Goal: Navigation & Orientation: Find specific page/section

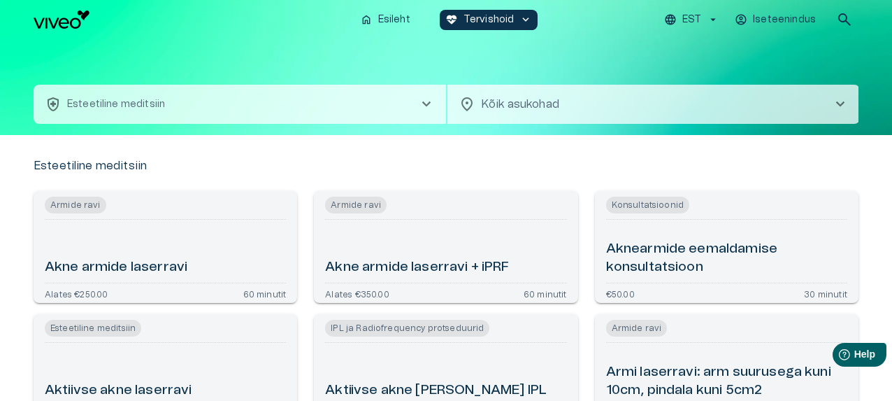
drag, startPoint x: 0, startPoint y: 0, endPoint x: 270, endPoint y: 99, distance: 287.5
click at [270, 99] on button "health_and_safety Esteetiline meditsiin chevron_right" at bounding box center [240, 104] width 412 height 39
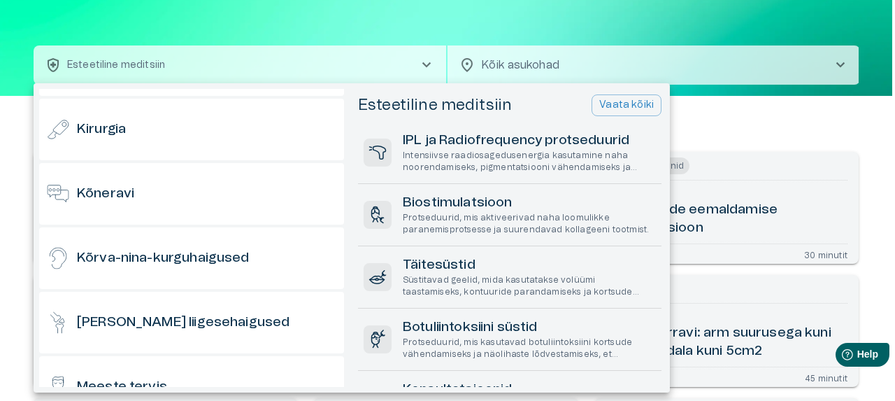
scroll to position [360, 0]
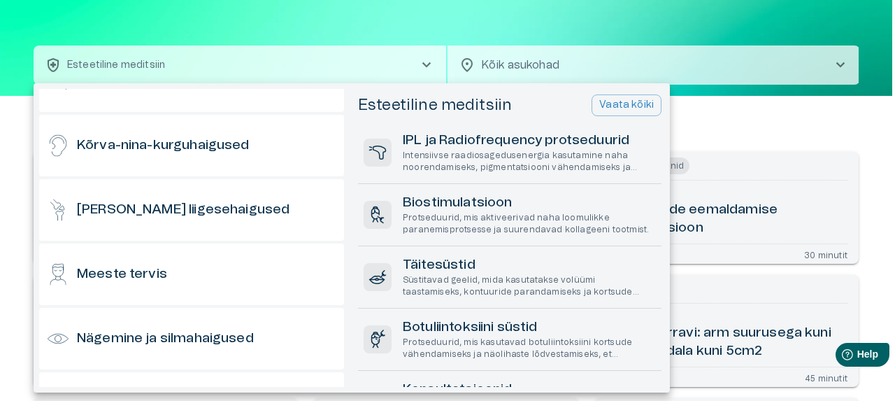
click at [765, 22] on div at bounding box center [447, 200] width 895 height 401
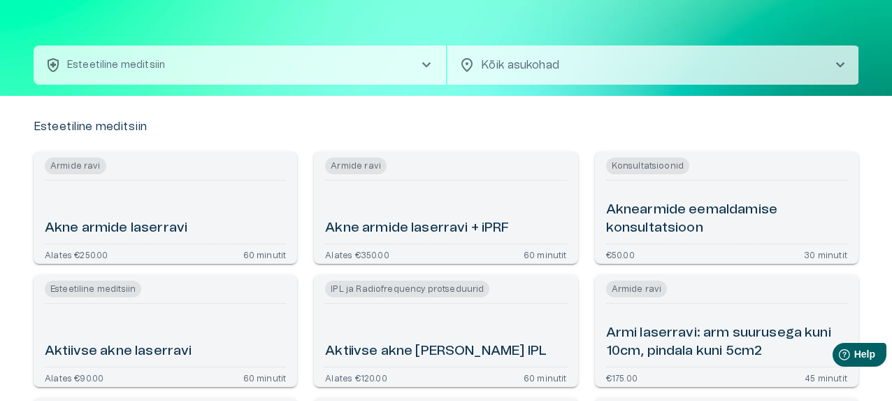
click at [426, 62] on span "chevron_right" at bounding box center [426, 65] width 17 height 17
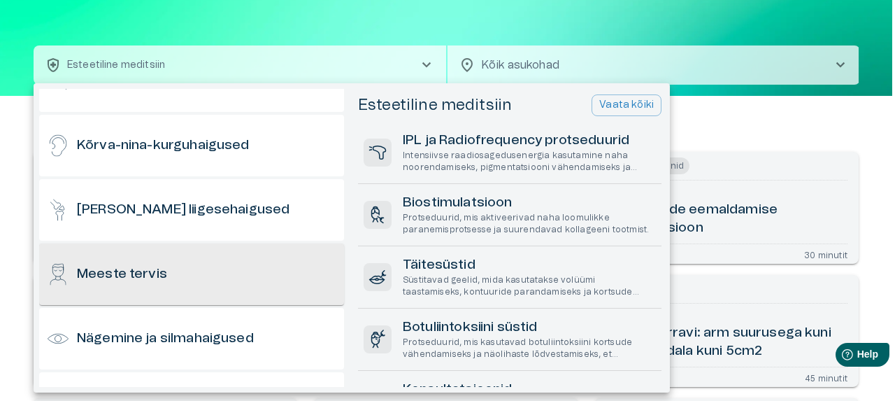
click at [151, 261] on div "Meeste tervis" at bounding box center [191, 274] width 305 height 62
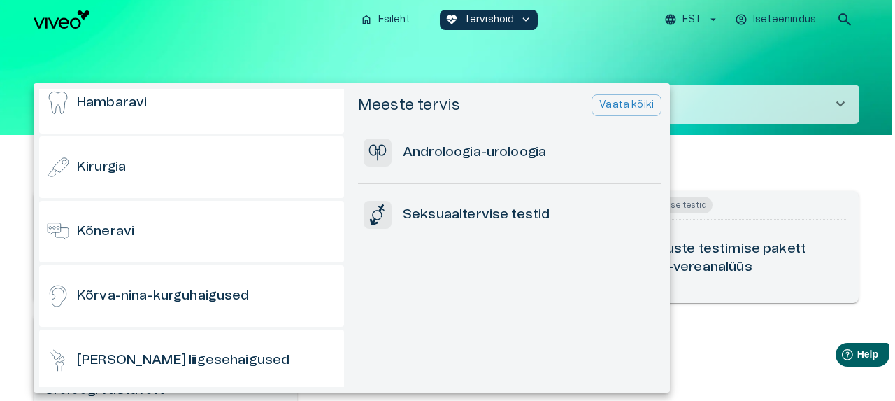
scroll to position [280, 0]
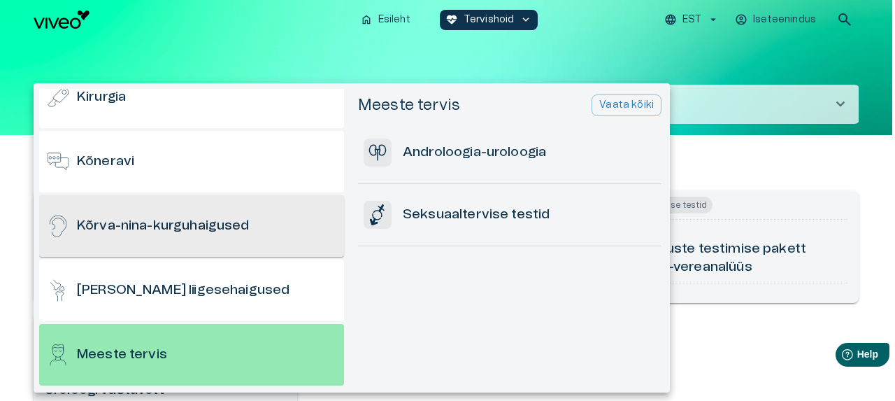
click at [227, 222] on h6 "Kõrva-nina-kurguhaigused" at bounding box center [163, 226] width 173 height 19
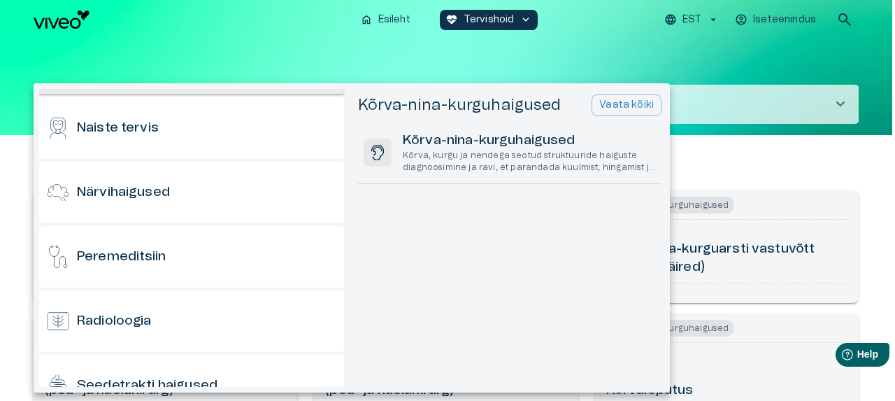
scroll to position [769, 0]
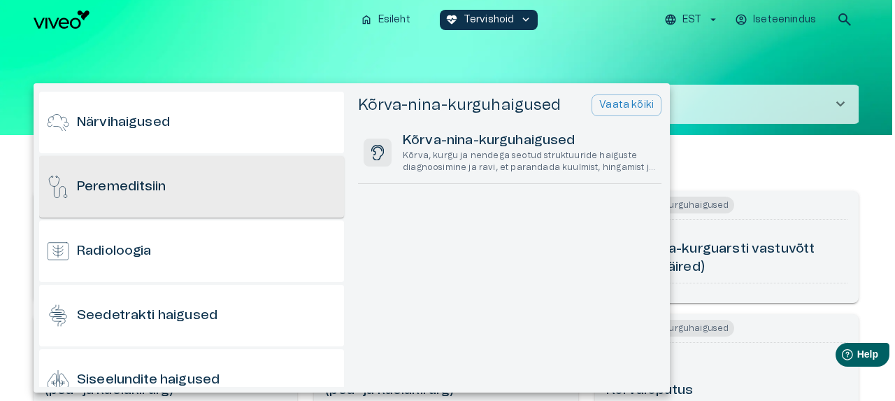
click at [148, 185] on h6 "Peremeditsiin" at bounding box center [121, 187] width 89 height 19
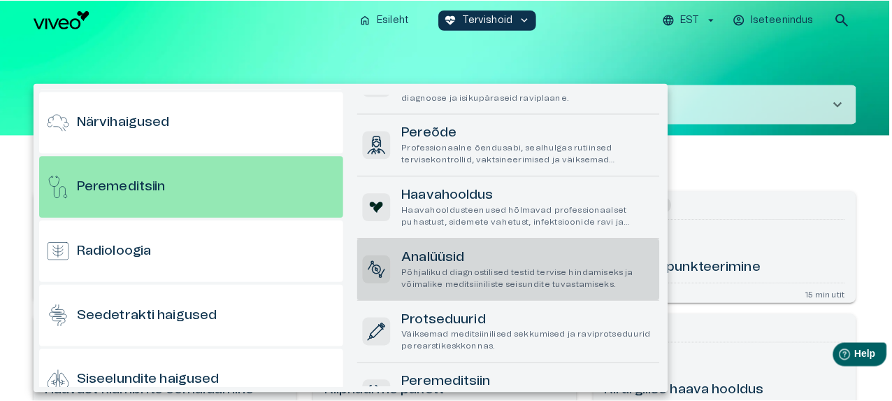
scroll to position [112, 0]
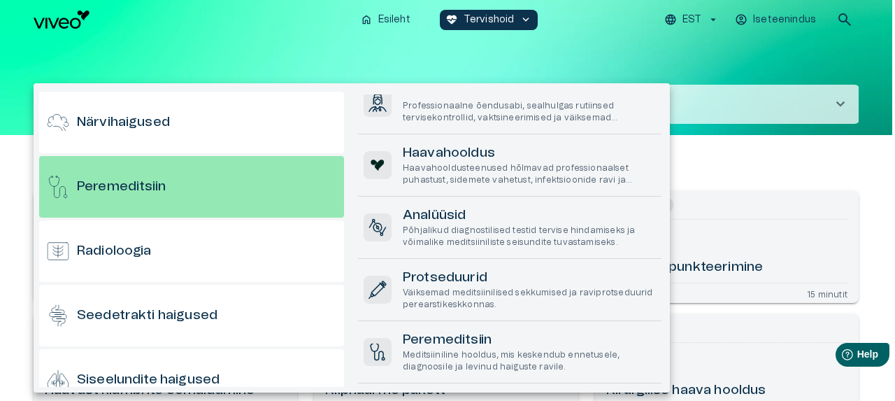
click at [284, 50] on div at bounding box center [447, 200] width 895 height 401
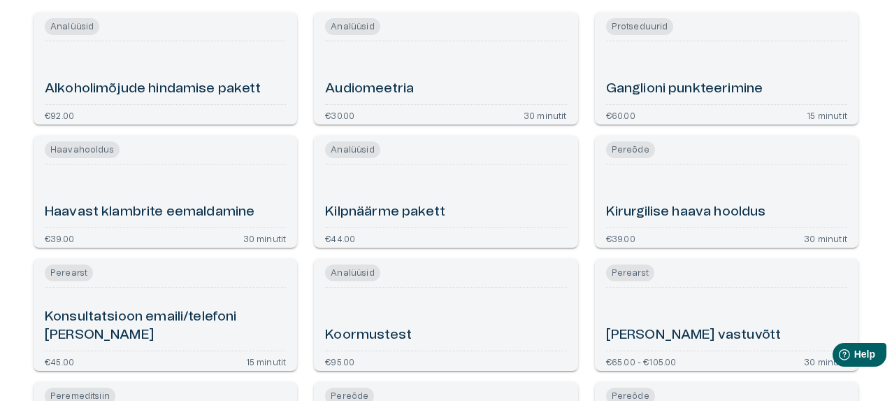
scroll to position [0, 0]
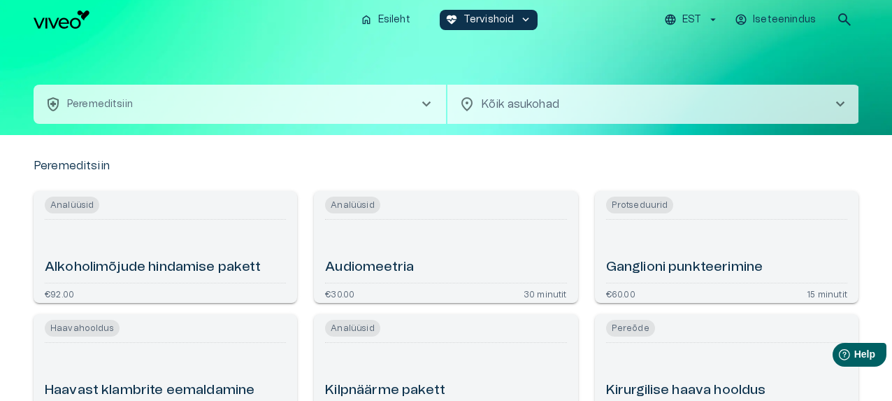
click at [430, 101] on span "chevron_right" at bounding box center [426, 104] width 17 height 17
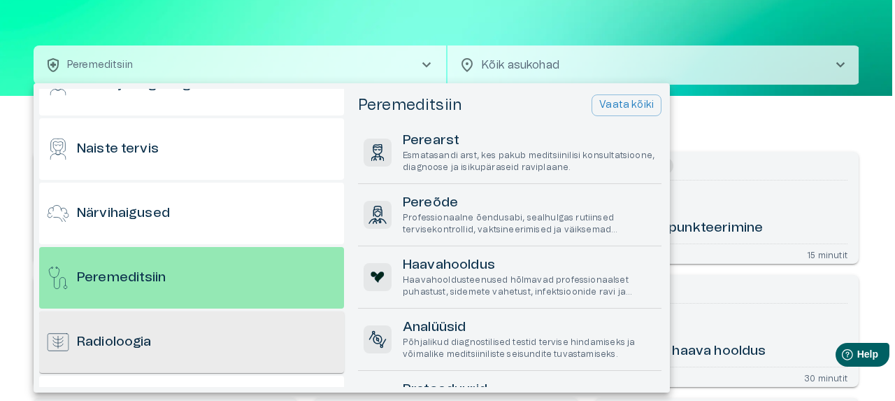
scroll to position [538, 0]
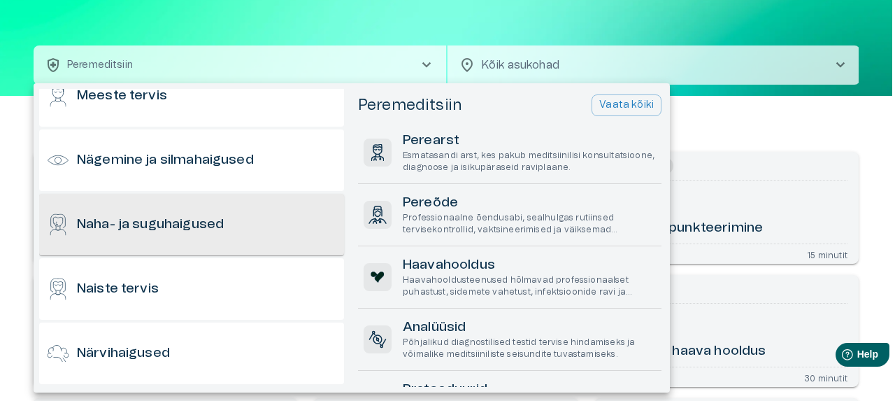
click at [224, 223] on h6 "Naha- ja suguhaigused" at bounding box center [150, 224] width 147 height 19
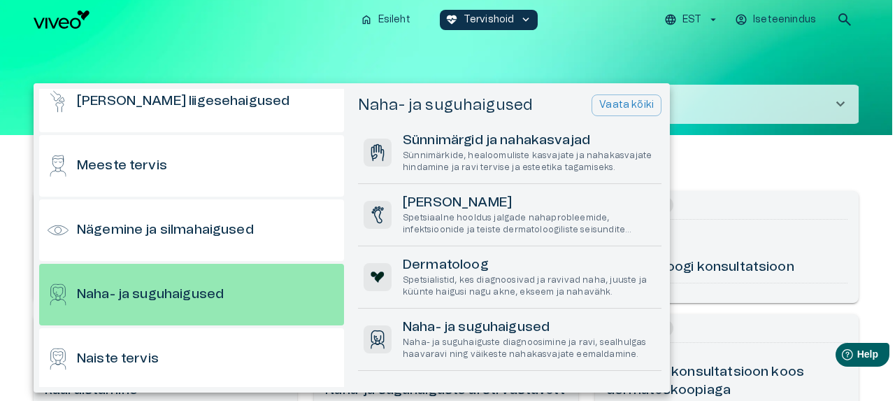
scroll to position [398, 0]
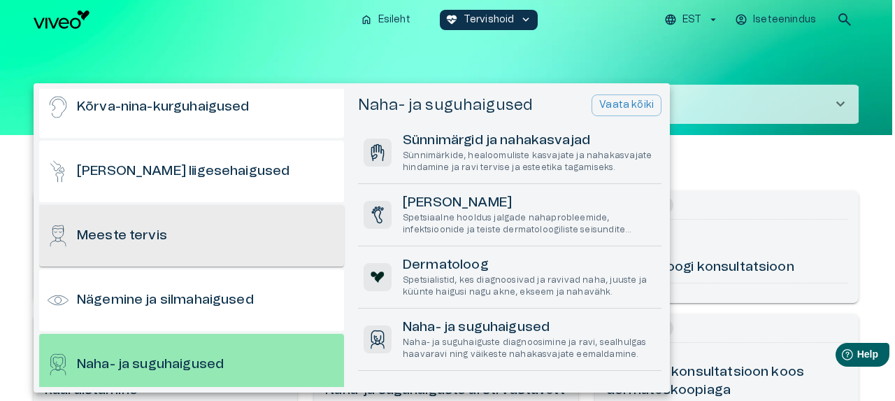
click at [145, 234] on h6 "Meeste tervis" at bounding box center [122, 235] width 90 height 19
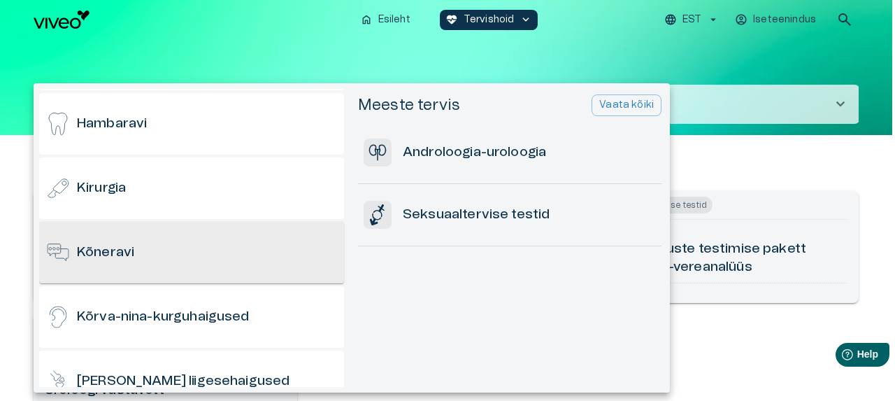
scroll to position [49, 0]
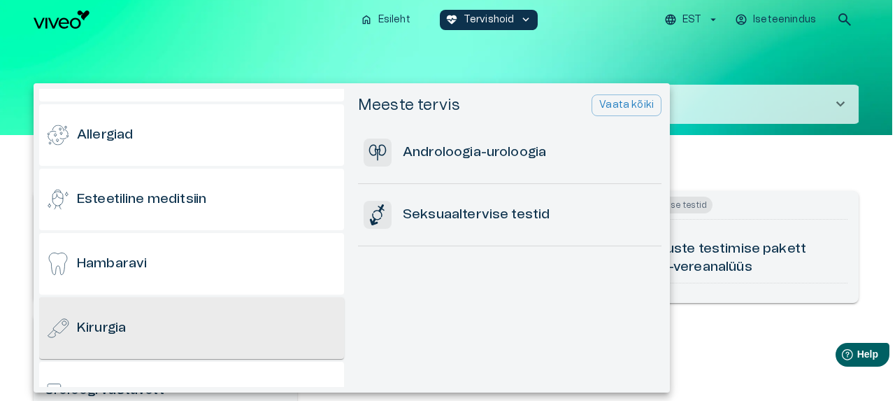
click at [103, 324] on h6 "Kirurgia" at bounding box center [101, 328] width 49 height 19
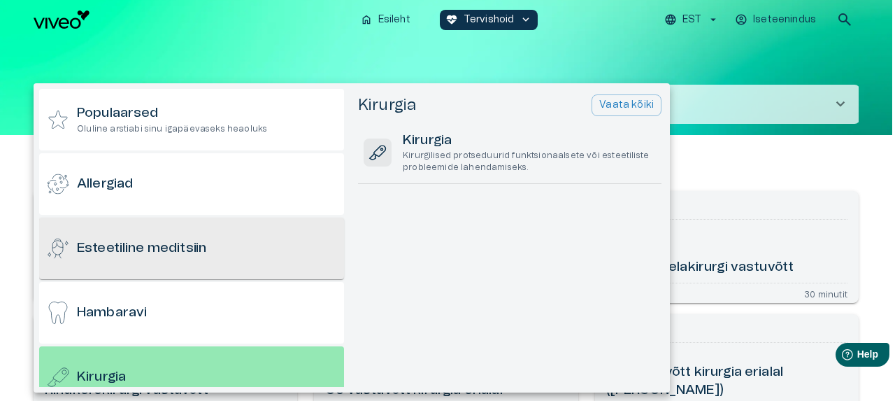
click at [139, 242] on h6 "Esteetiline meditsiin" at bounding box center [141, 248] width 129 height 19
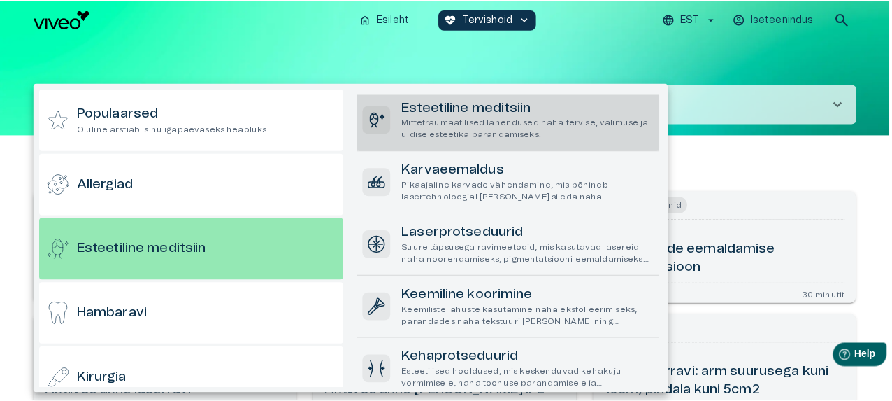
scroll to position [436, 0]
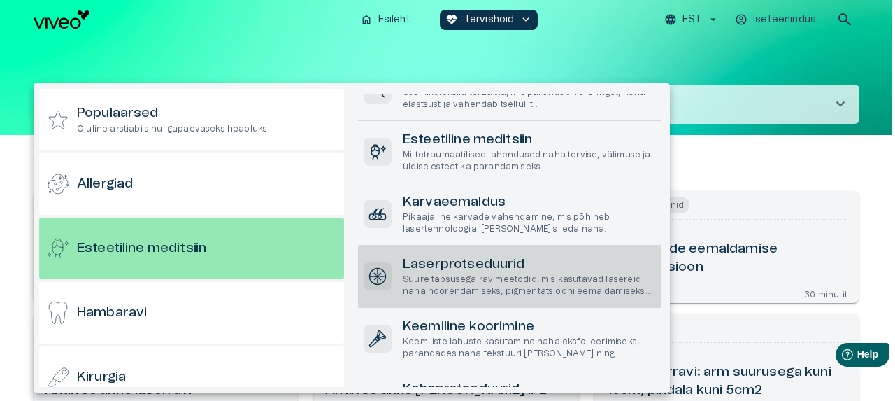
click at [467, 269] on h6 "Laserprotseduurid" at bounding box center [529, 264] width 253 height 19
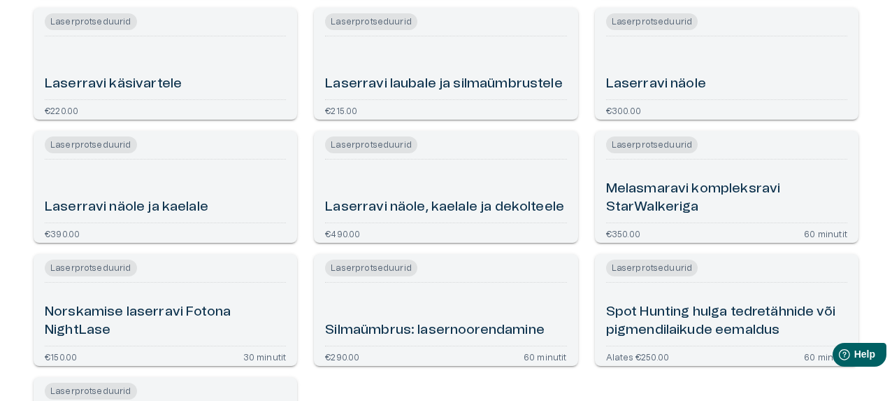
scroll to position [1007, 0]
